Goal: Task Accomplishment & Management: Use online tool/utility

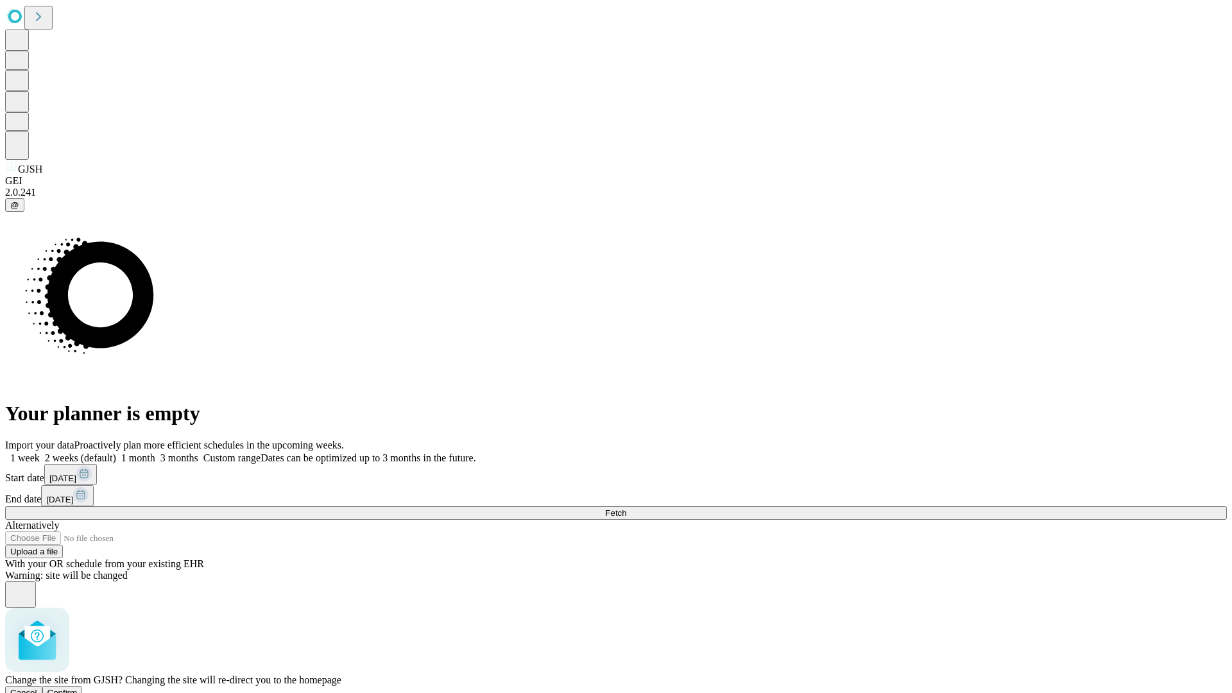
click at [78, 688] on span "Confirm" at bounding box center [62, 693] width 30 height 10
click at [40, 452] on label "1 week" at bounding box center [22, 457] width 35 height 11
click at [626, 508] on span "Fetch" at bounding box center [615, 513] width 21 height 10
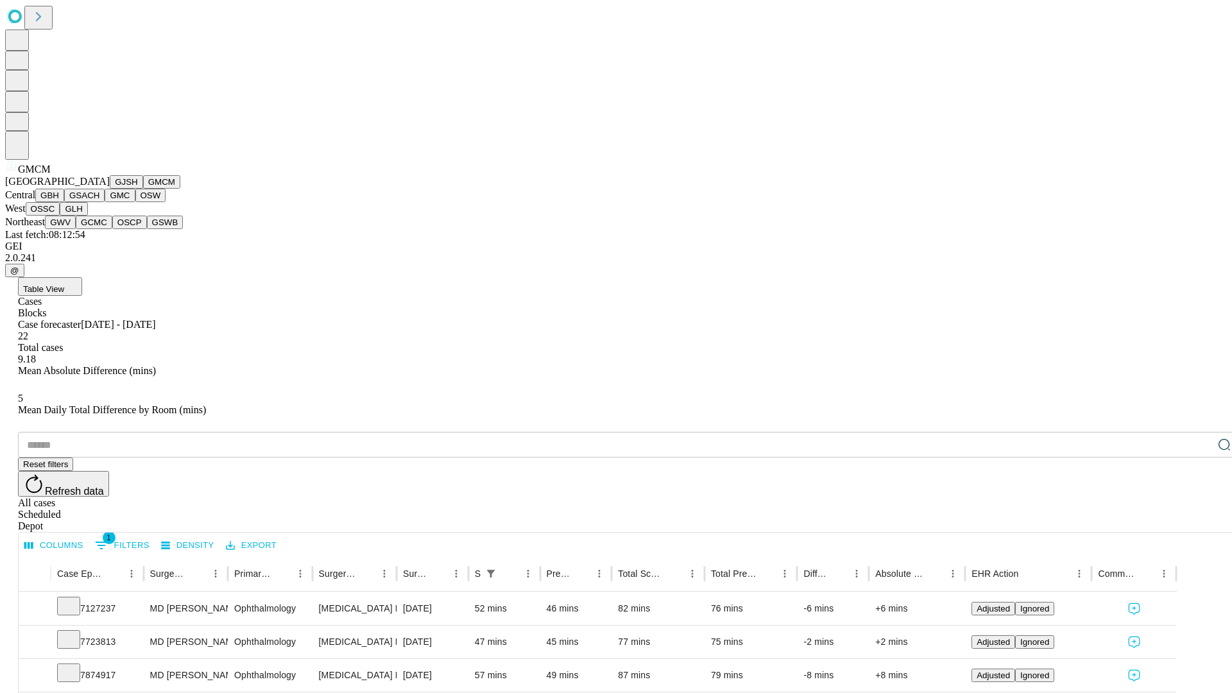
click at [64, 202] on button "GBH" at bounding box center [49, 195] width 29 height 13
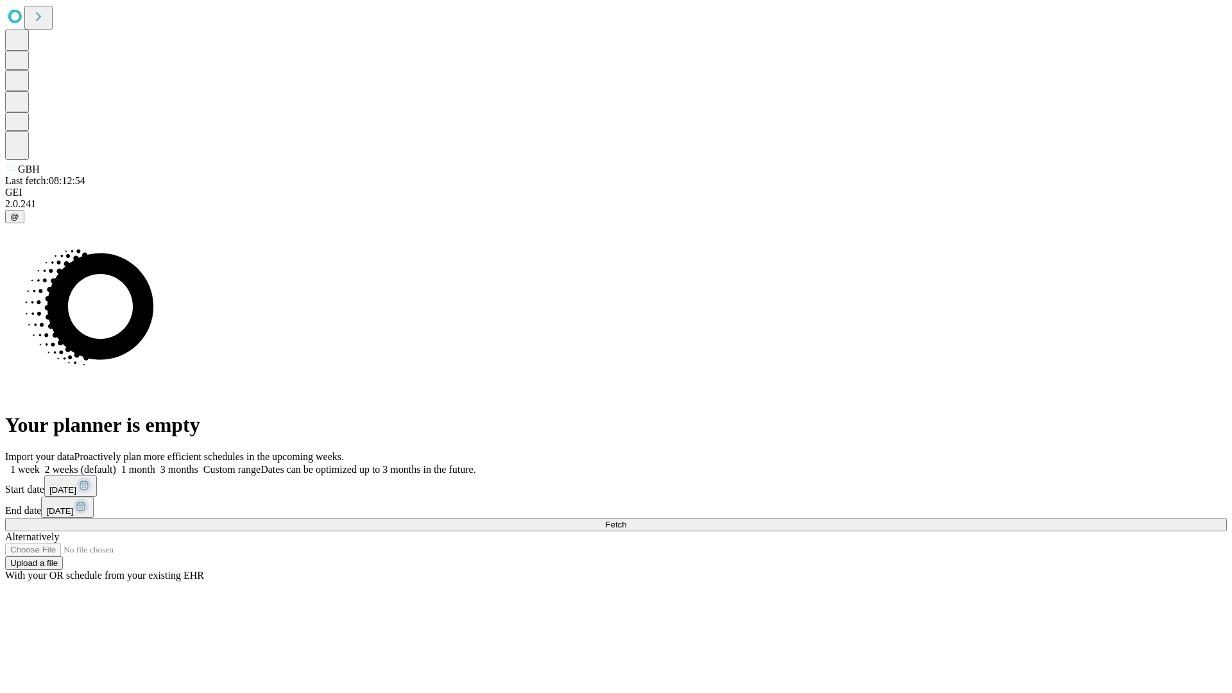
click at [40, 464] on label "1 week" at bounding box center [22, 469] width 35 height 11
click at [626, 520] on span "Fetch" at bounding box center [615, 525] width 21 height 10
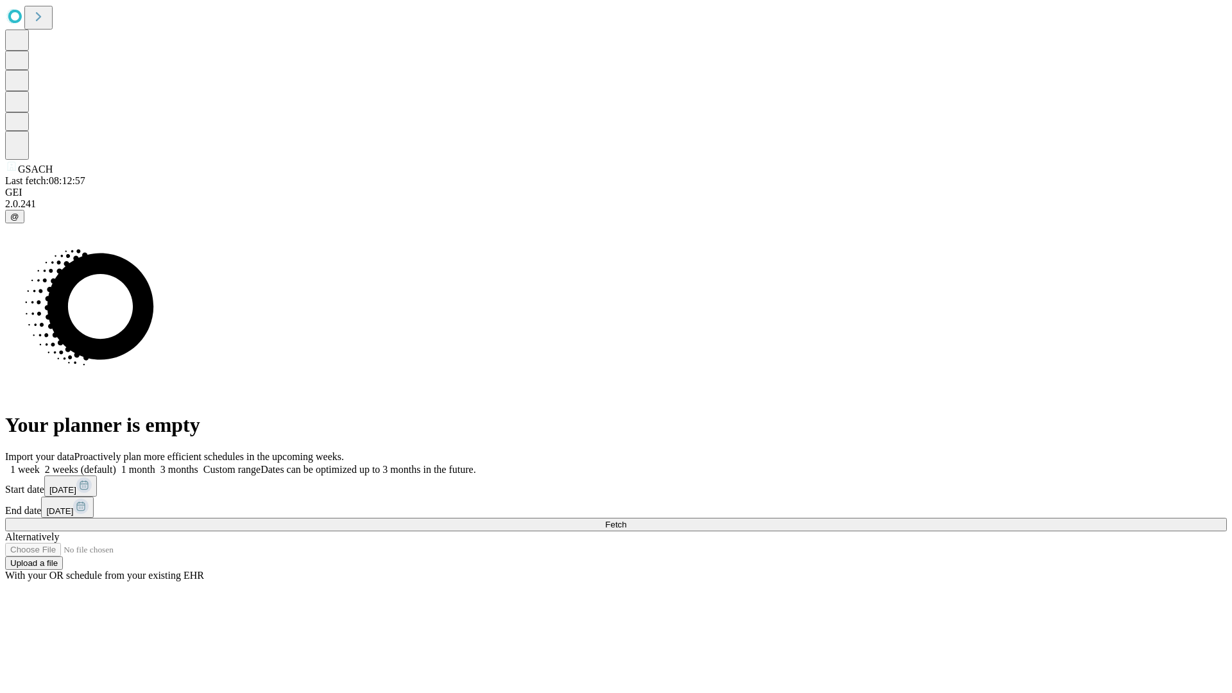
click at [40, 464] on label "1 week" at bounding box center [22, 469] width 35 height 11
click at [626, 520] on span "Fetch" at bounding box center [615, 525] width 21 height 10
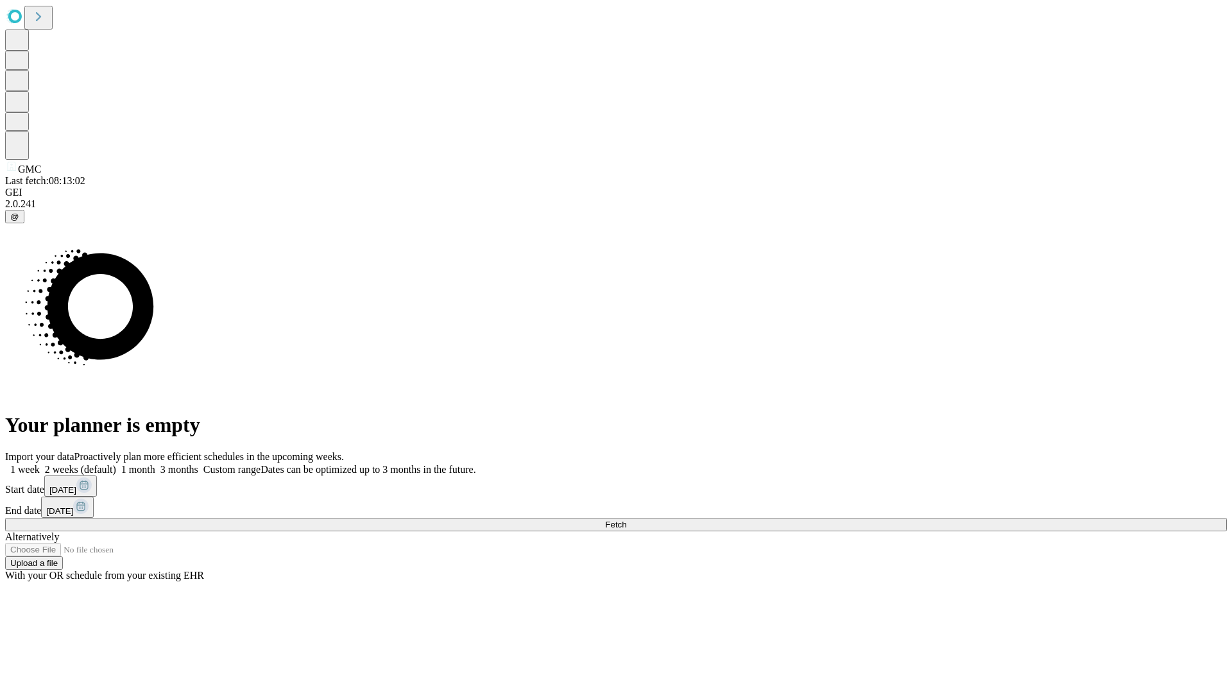
click at [40, 464] on label "1 week" at bounding box center [22, 469] width 35 height 11
click at [626, 520] on span "Fetch" at bounding box center [615, 525] width 21 height 10
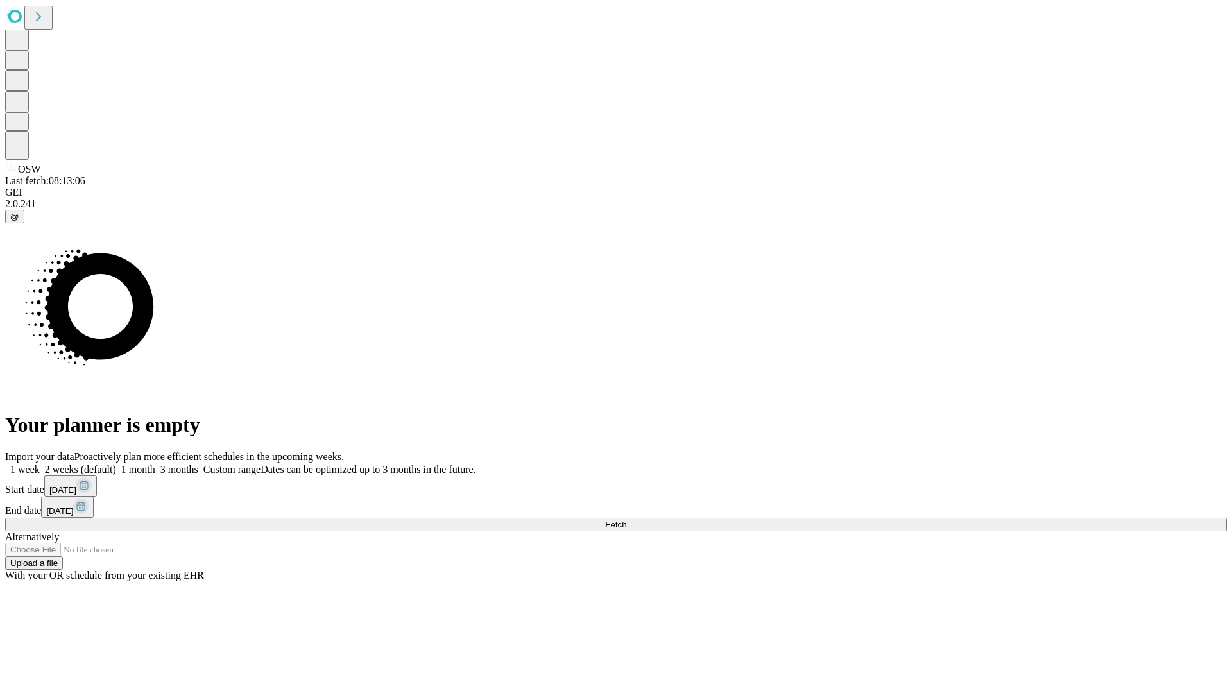
click at [40, 464] on label "1 week" at bounding box center [22, 469] width 35 height 11
click at [626, 520] on span "Fetch" at bounding box center [615, 525] width 21 height 10
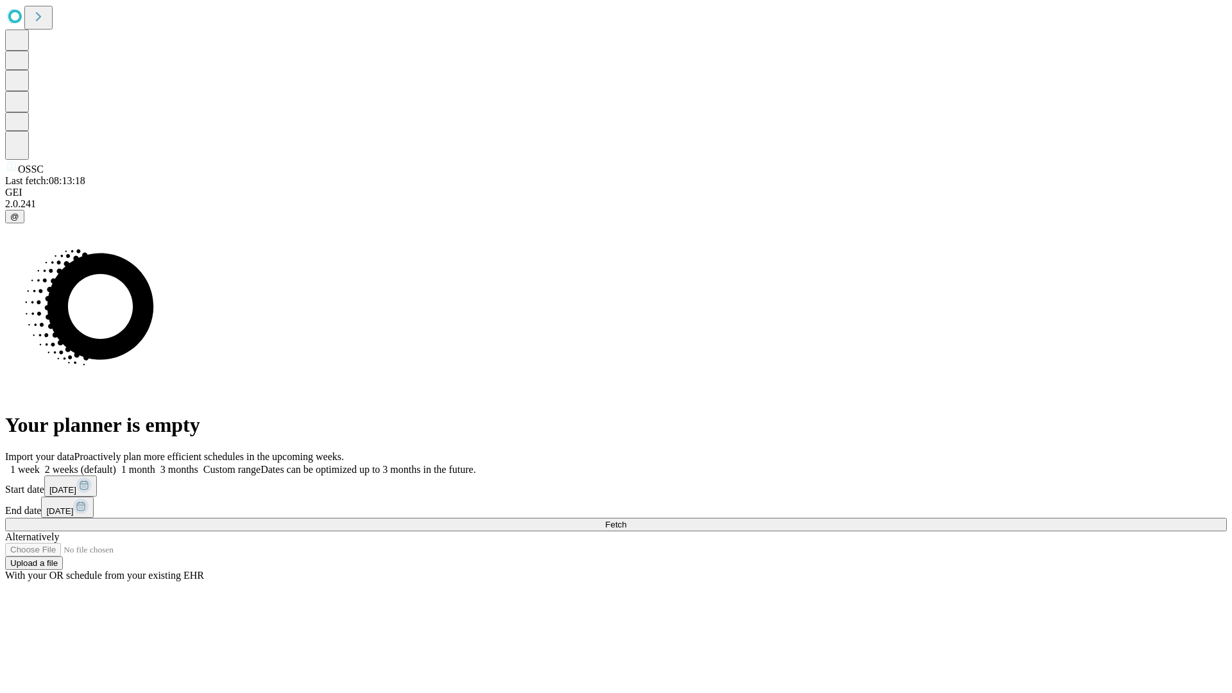
click at [626, 520] on span "Fetch" at bounding box center [615, 525] width 21 height 10
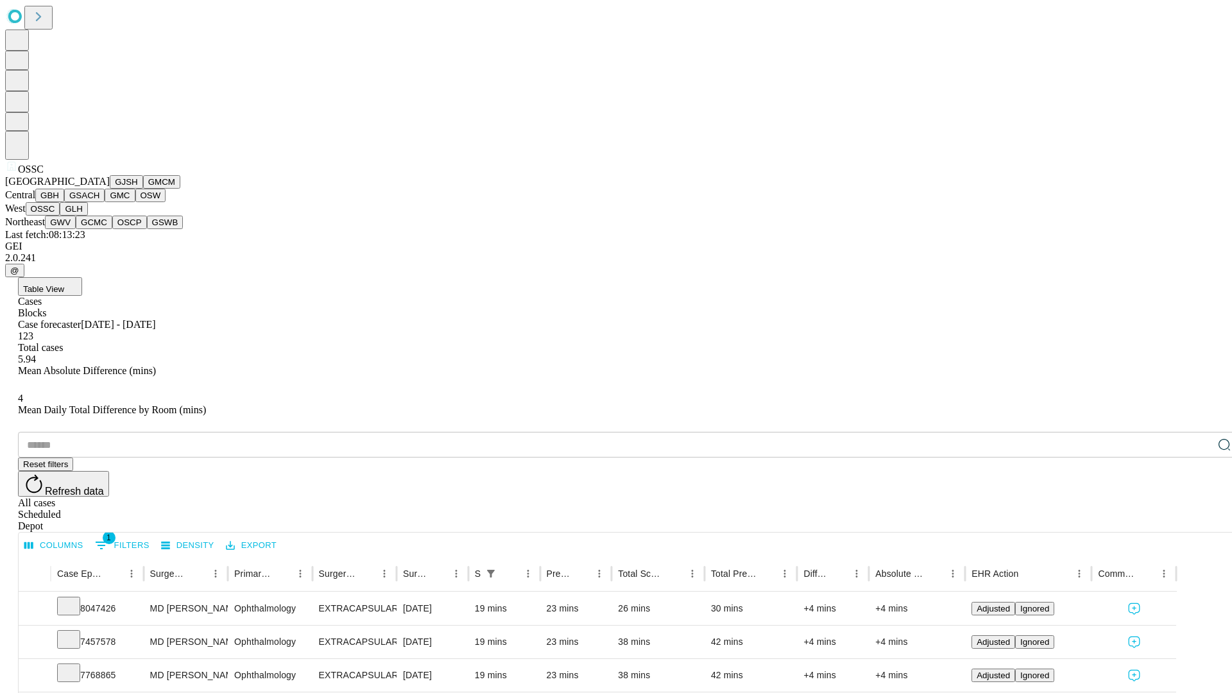
click at [87, 216] on button "GLH" at bounding box center [74, 208] width 28 height 13
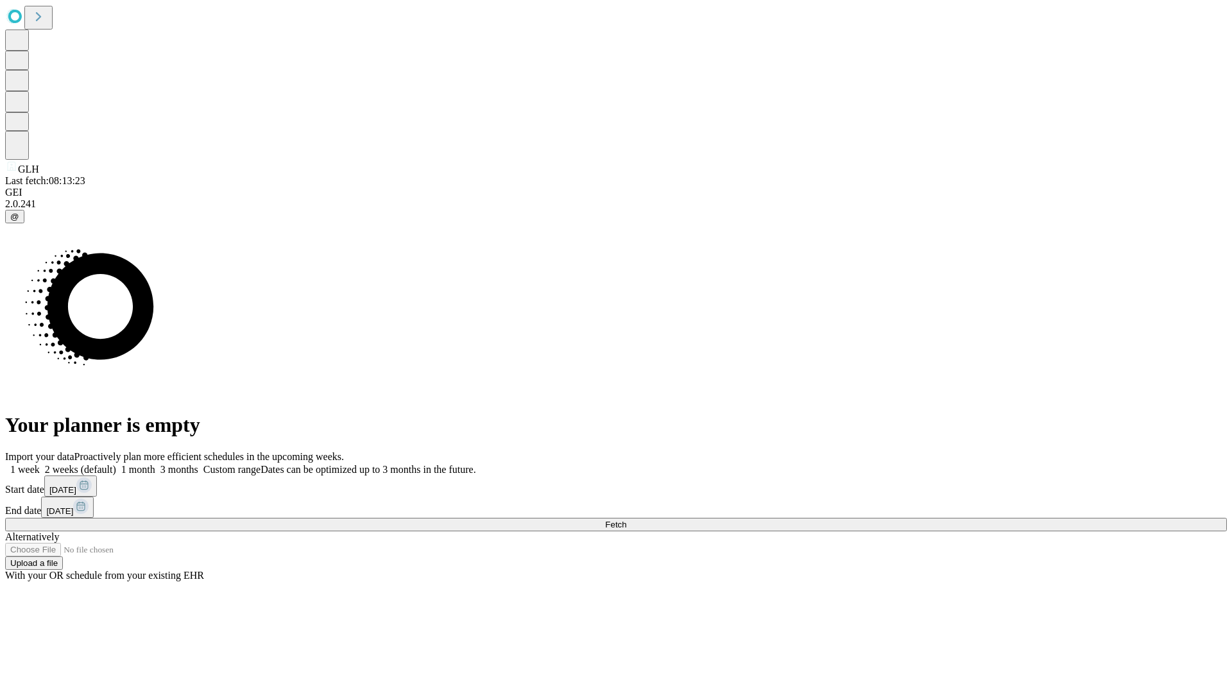
click at [40, 464] on label "1 week" at bounding box center [22, 469] width 35 height 11
click at [626, 520] on span "Fetch" at bounding box center [615, 525] width 21 height 10
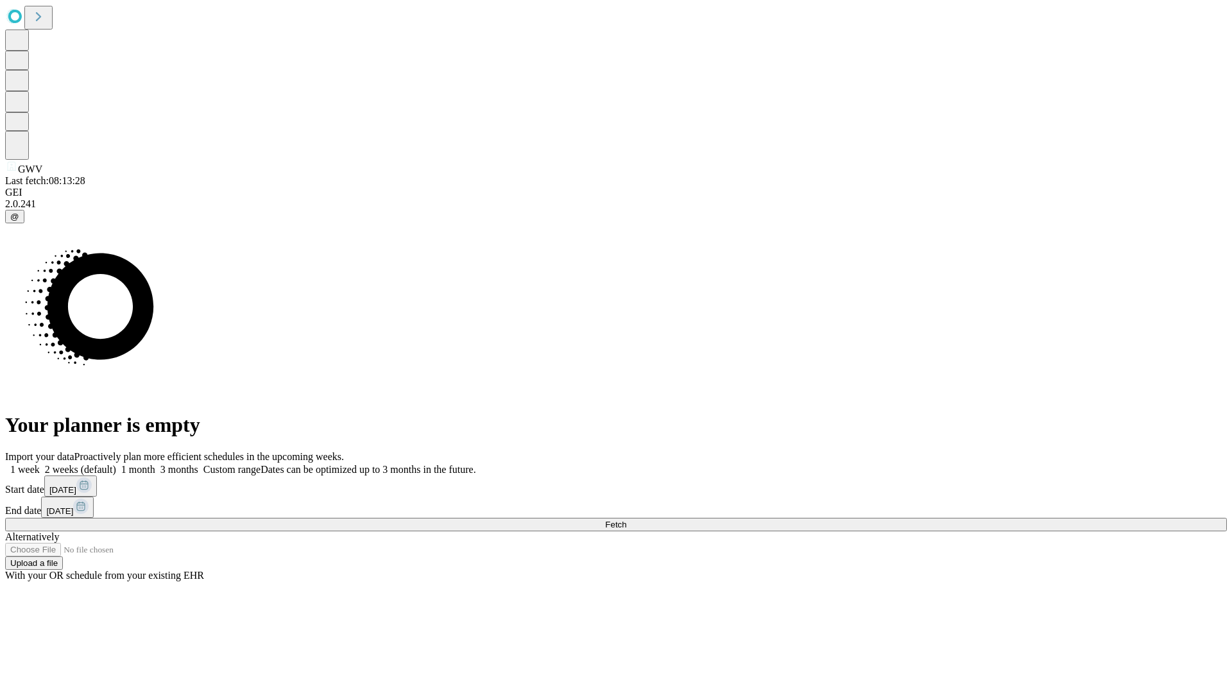
click at [40, 464] on label "1 week" at bounding box center [22, 469] width 35 height 11
click at [626, 520] on span "Fetch" at bounding box center [615, 525] width 21 height 10
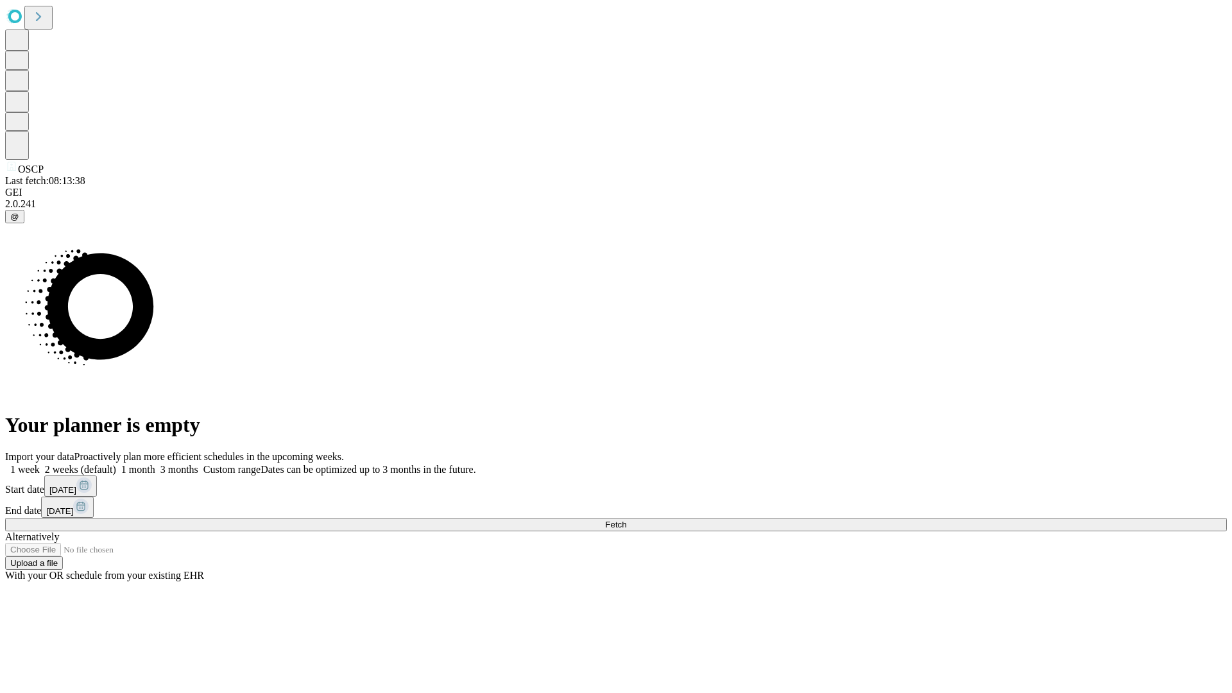
click at [626, 520] on span "Fetch" at bounding box center [615, 525] width 21 height 10
